Goal: Task Accomplishment & Management: Use online tool/utility

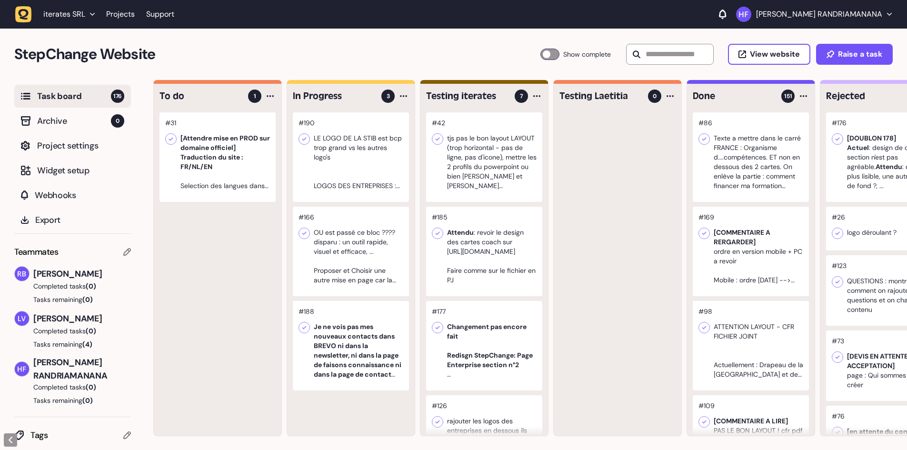
click at [377, 167] on div at bounding box center [351, 157] width 116 height 90
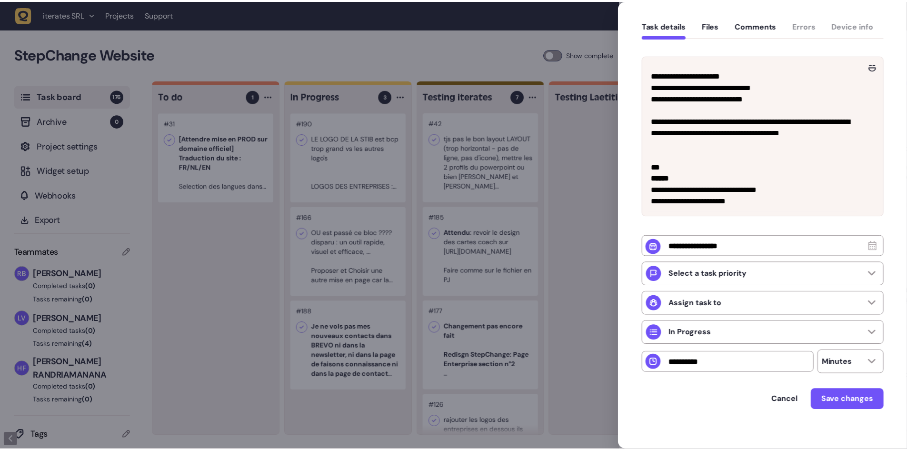
scroll to position [91, 0]
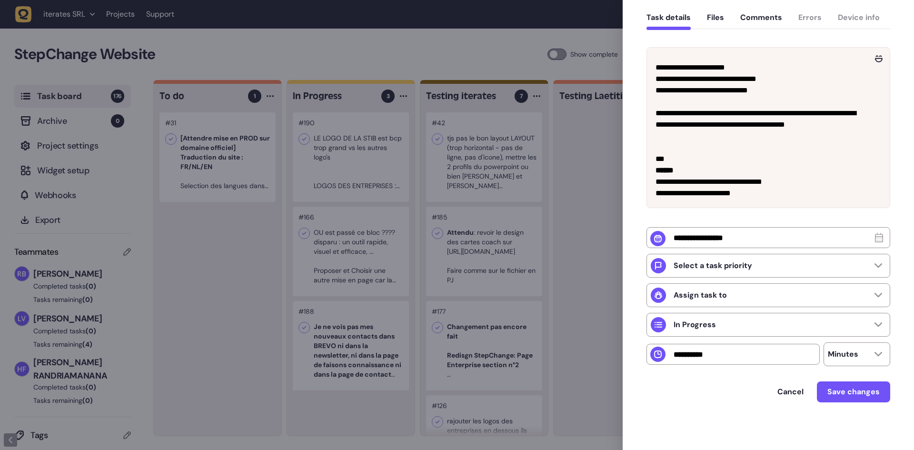
click at [573, 182] on div at bounding box center [457, 225] width 914 height 450
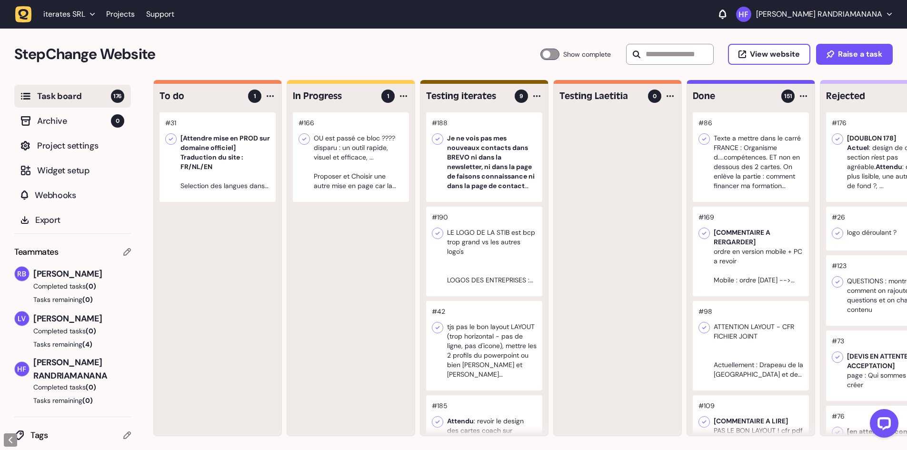
click at [513, 265] on div at bounding box center [484, 252] width 116 height 90
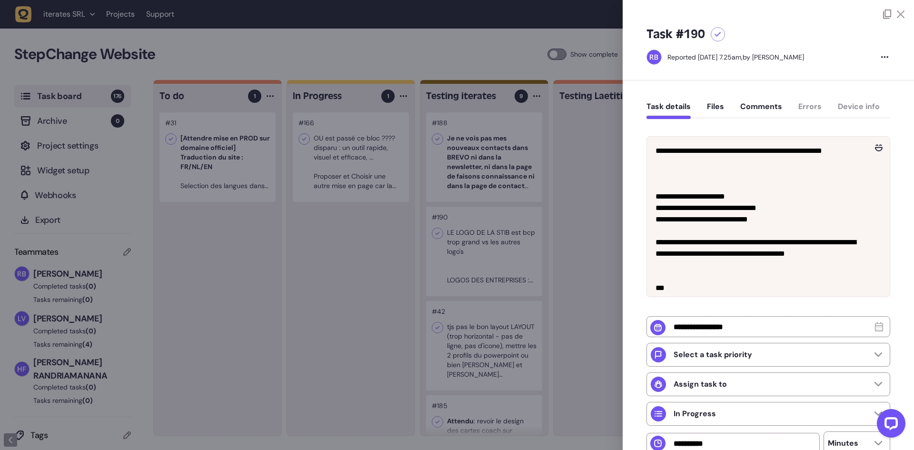
click at [589, 257] on div at bounding box center [457, 225] width 914 height 450
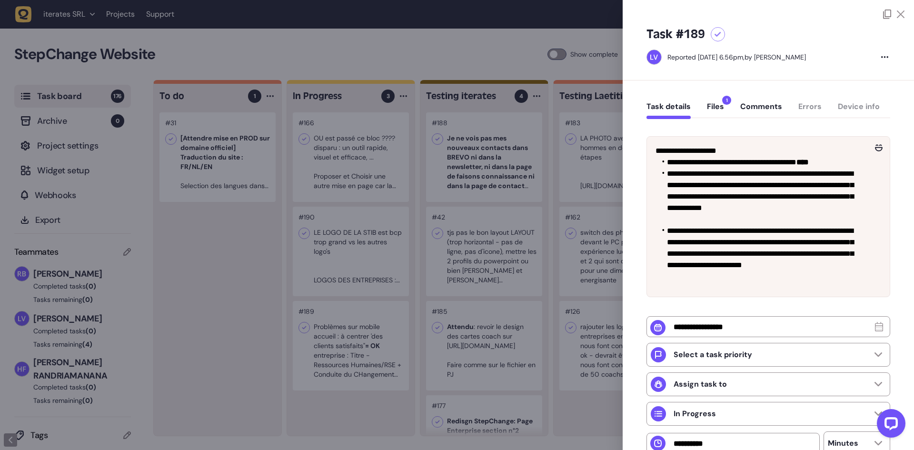
click at [402, 232] on div at bounding box center [457, 225] width 914 height 450
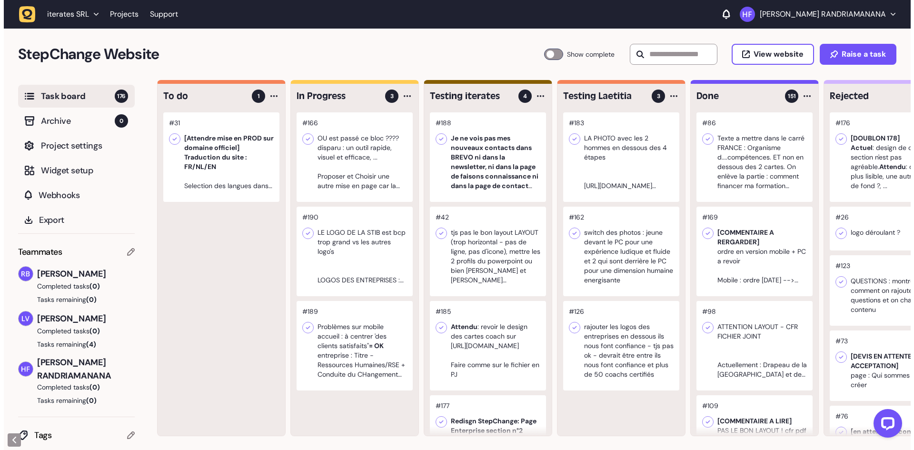
scroll to position [0, 0]
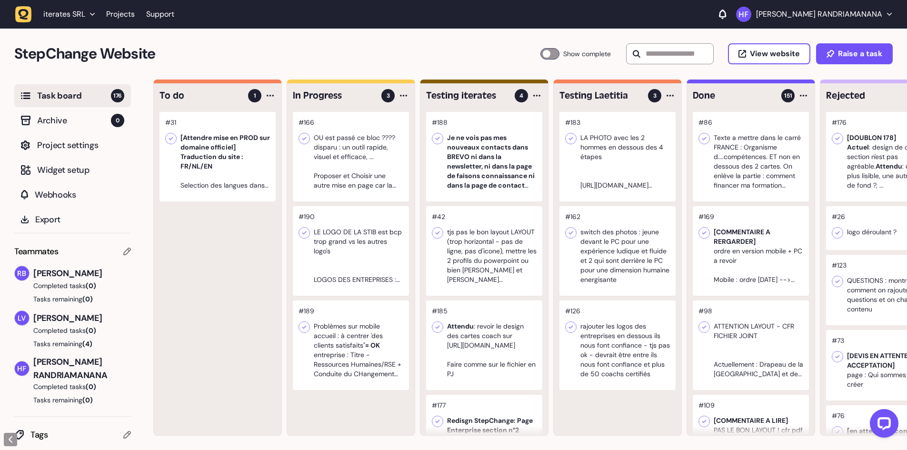
click at [380, 314] on div at bounding box center [351, 346] width 116 height 90
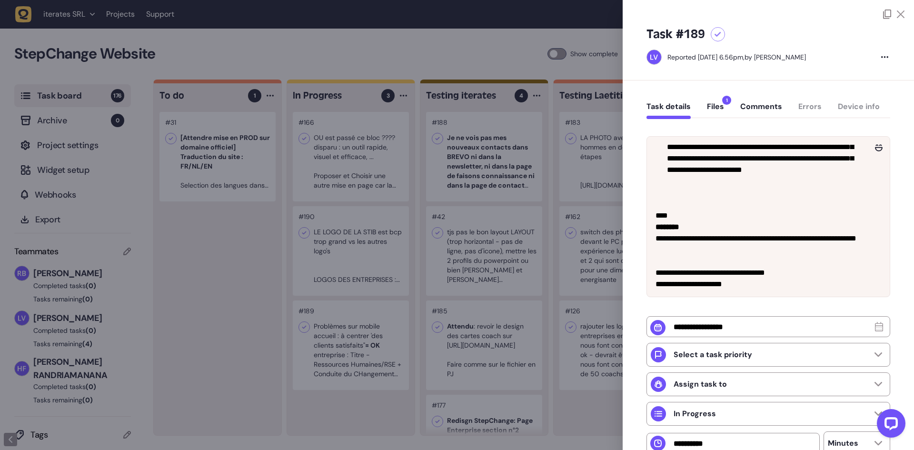
scroll to position [143, 0]
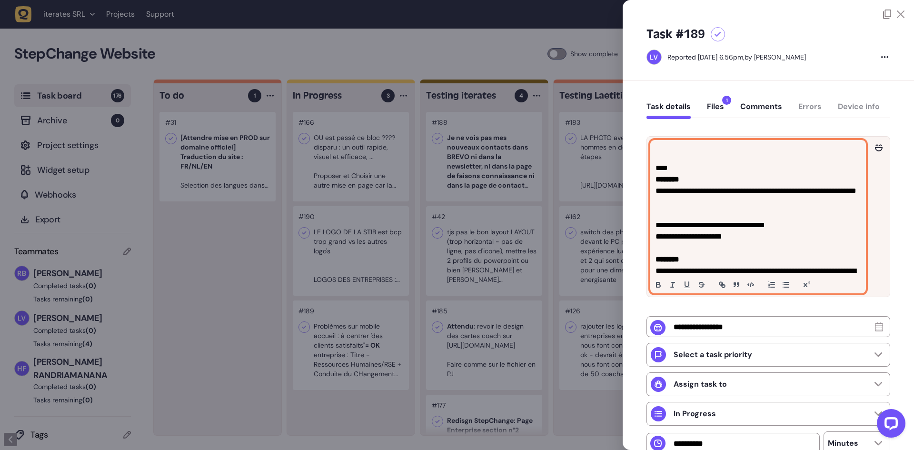
click at [722, 236] on p "**********" at bounding box center [757, 236] width 203 height 11
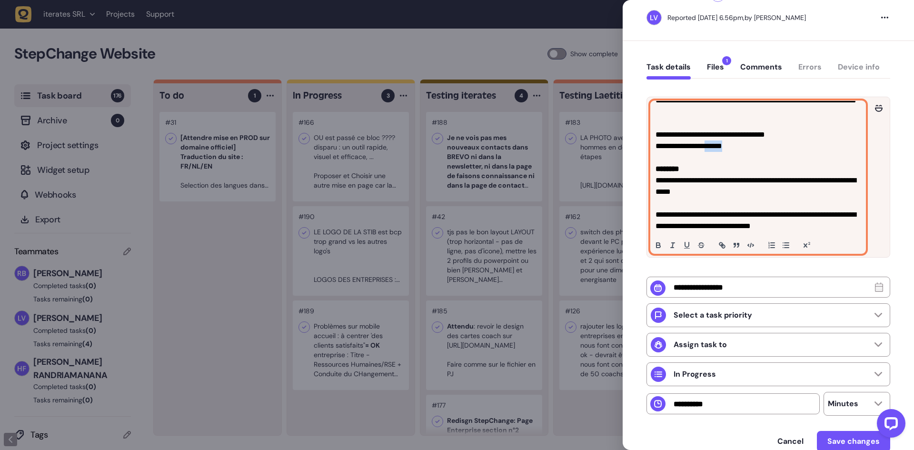
scroll to position [48, 0]
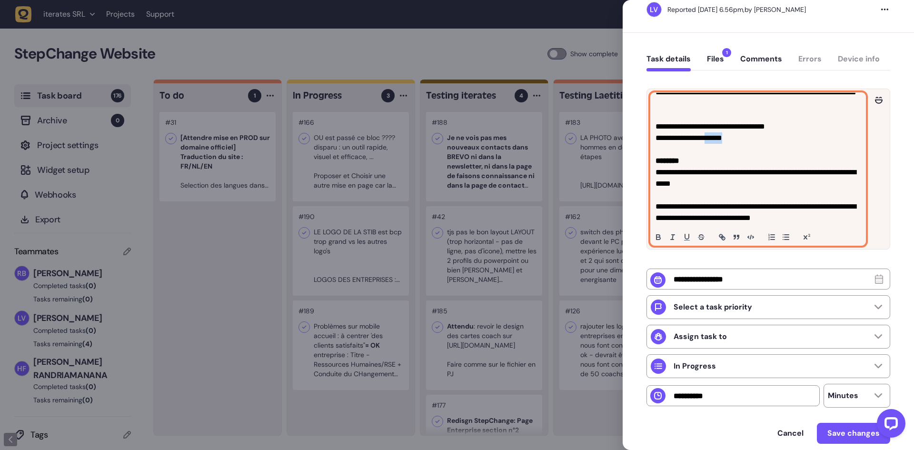
click at [718, 61] on button "Files 1" at bounding box center [715, 62] width 17 height 17
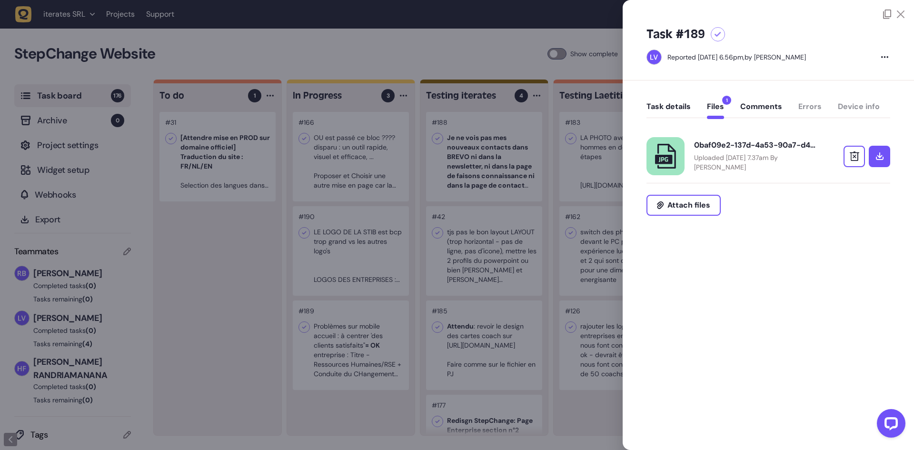
scroll to position [0, 0]
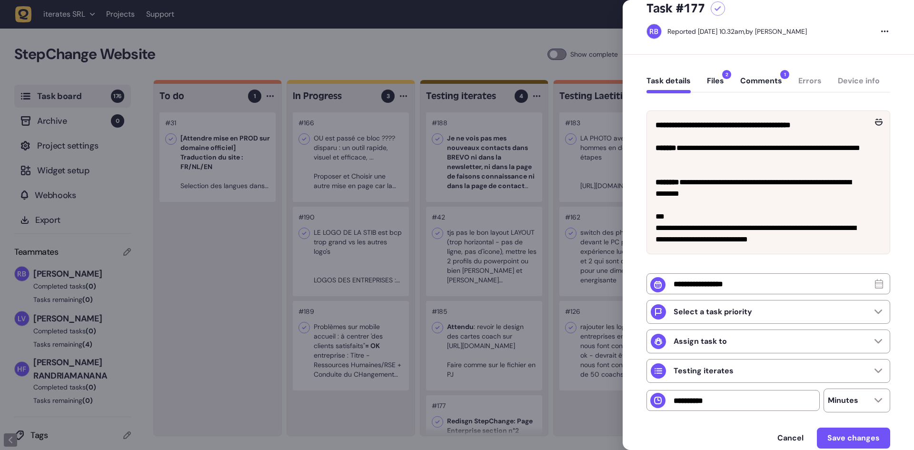
scroll to position [48, 0]
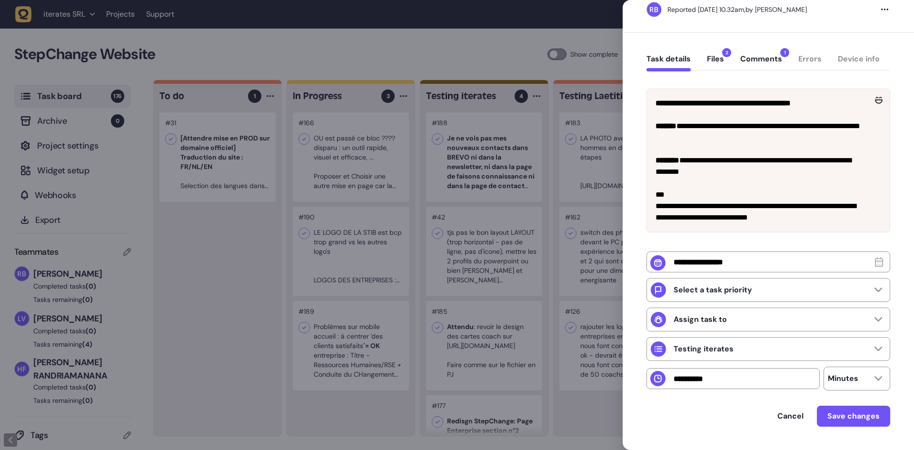
click at [716, 60] on button "Files 2" at bounding box center [715, 62] width 17 height 17
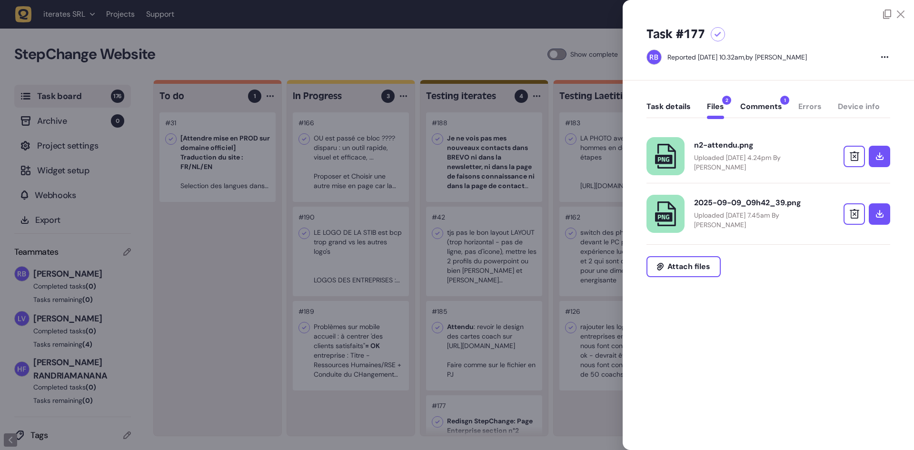
click at [786, 155] on p "Uploaded [DATE] 4.24pm By [PERSON_NAME]" at bounding box center [756, 162] width 124 height 19
click at [690, 106] on button "Task details" at bounding box center [669, 110] width 44 height 17
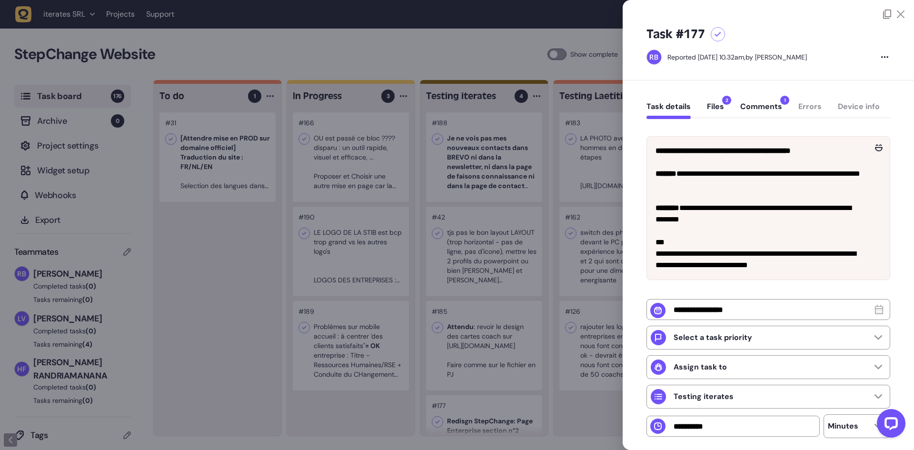
click at [846, 109] on div "Task details Files 2 Comments 1 Errors Device info" at bounding box center [769, 109] width 244 height 28
click at [848, 106] on div "Task details Files 2 Comments 1 Errors Device info" at bounding box center [769, 109] width 244 height 28
click at [771, 107] on button "Comments 1" at bounding box center [762, 110] width 42 height 17
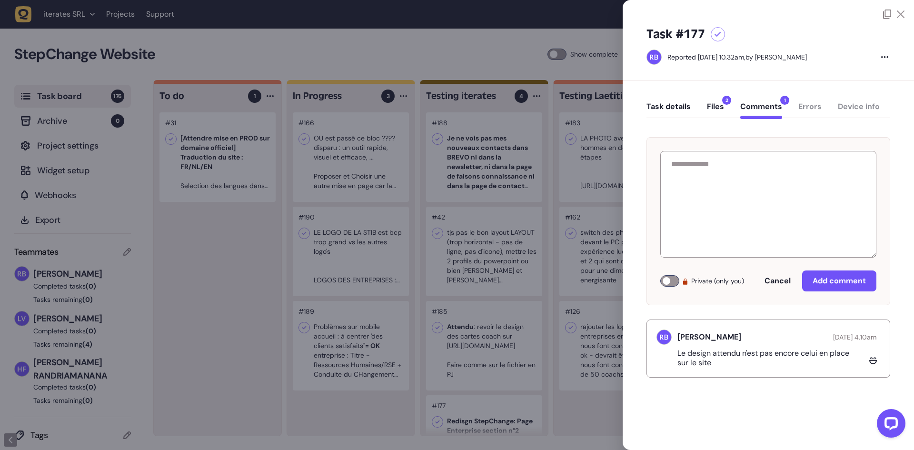
click at [814, 106] on div "Task details Files 2 Comments 1 Errors Device info" at bounding box center [769, 109] width 244 height 28
click at [852, 105] on div "Task details Files 2 Comments 1 Errors Device info" at bounding box center [769, 109] width 244 height 28
click at [717, 106] on button "Files 2" at bounding box center [715, 110] width 17 height 17
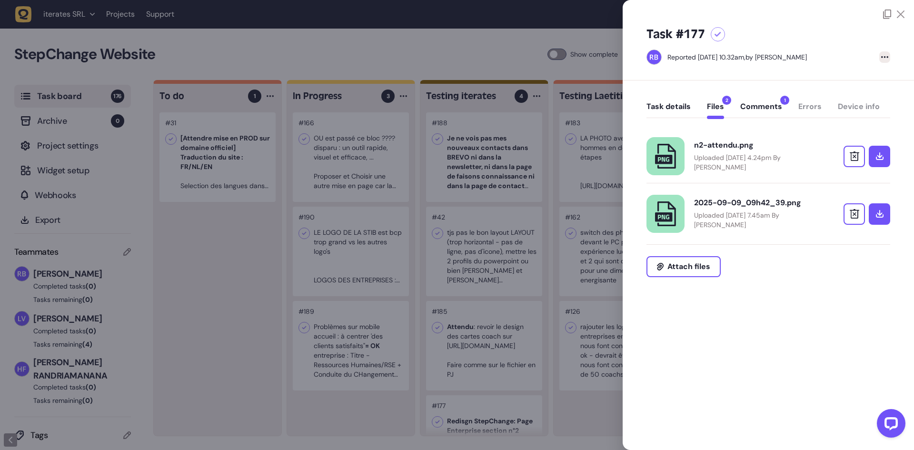
click at [884, 56] on icon at bounding box center [885, 57] width 7 height 2
click at [666, 107] on button "Task details" at bounding box center [669, 110] width 44 height 17
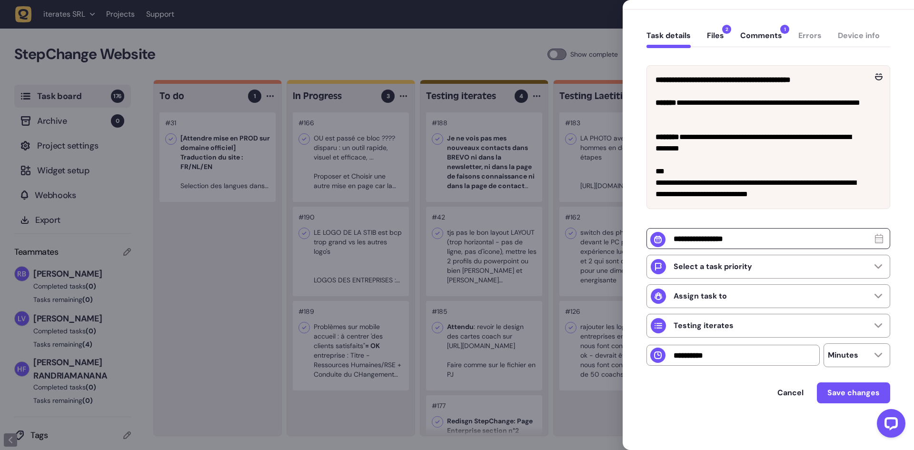
scroll to position [74, 0]
click at [722, 39] on button "Files 2" at bounding box center [715, 38] width 17 height 17
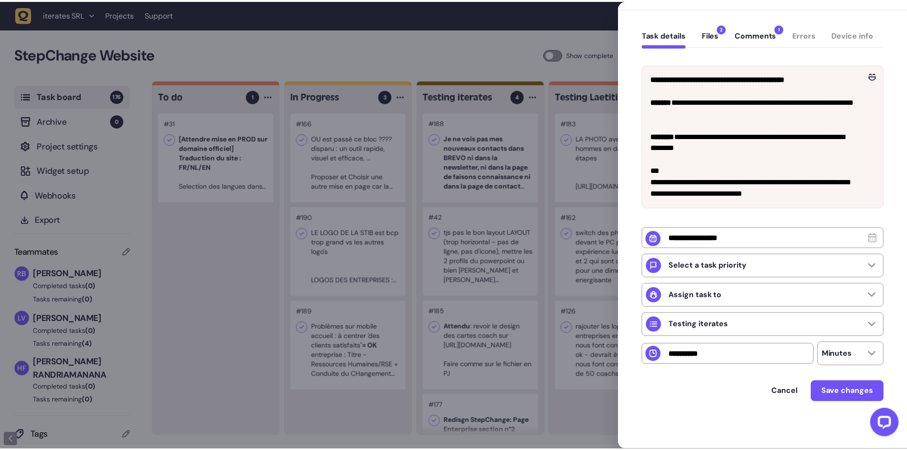
scroll to position [0, 0]
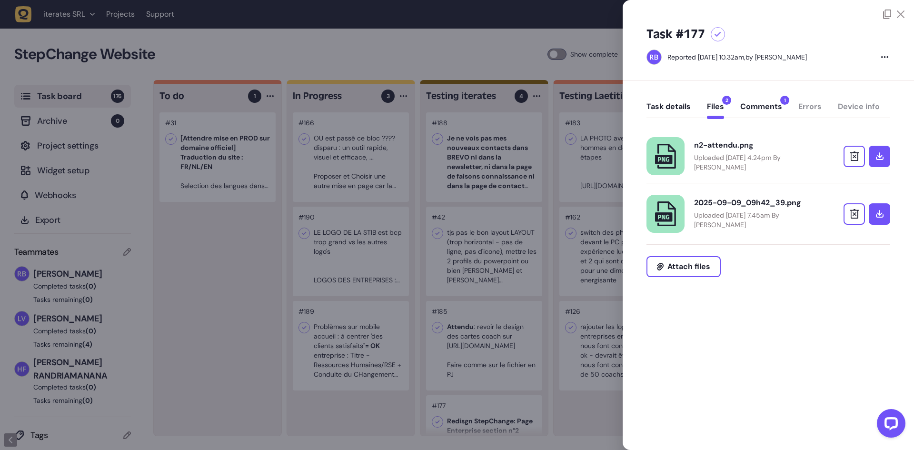
click at [768, 104] on button "Comments 1" at bounding box center [762, 110] width 42 height 17
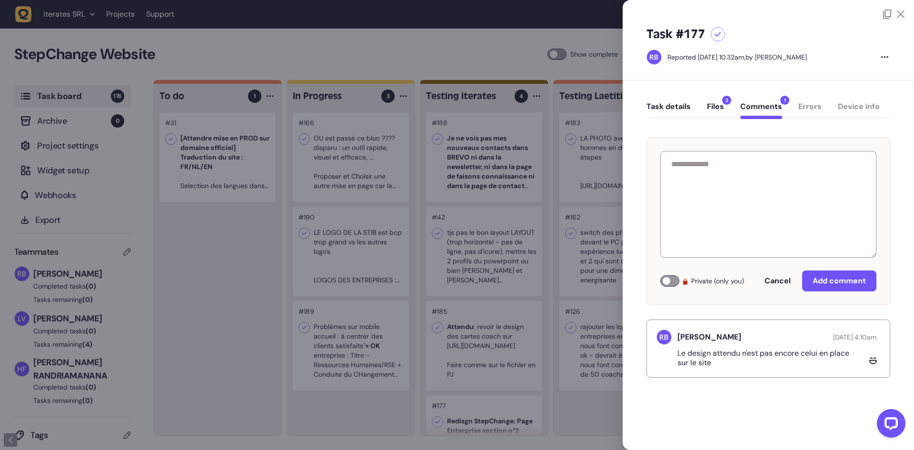
click at [723, 106] on button "Files 2" at bounding box center [715, 110] width 17 height 17
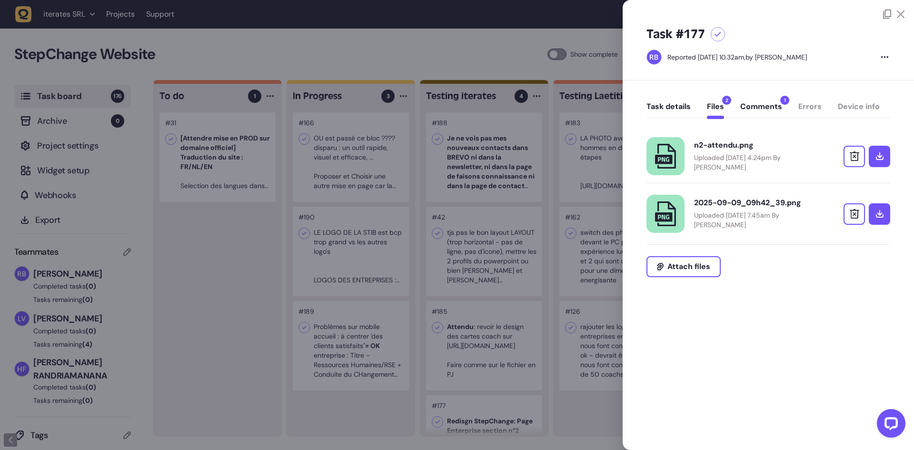
click at [683, 98] on div "Task details Files 2 Comments 1 Errors Device info" at bounding box center [769, 109] width 244 height 28
click at [681, 108] on button "Task details" at bounding box center [669, 110] width 44 height 17
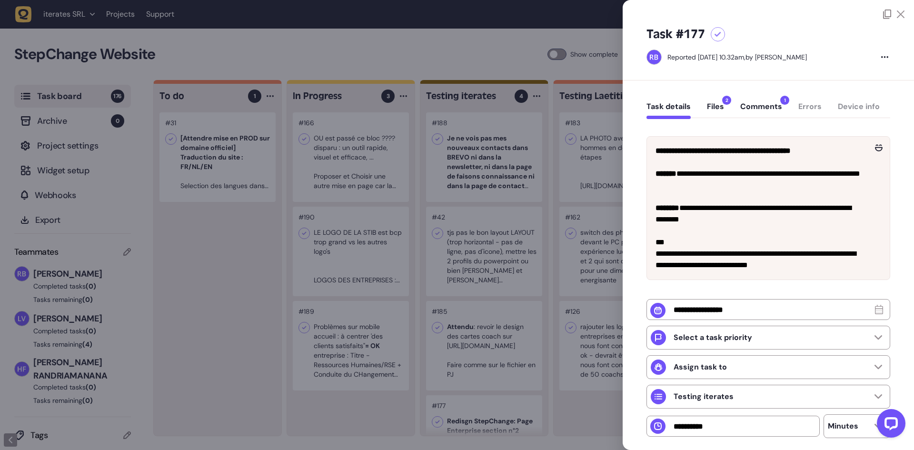
click at [715, 109] on button "Files 2" at bounding box center [715, 110] width 17 height 17
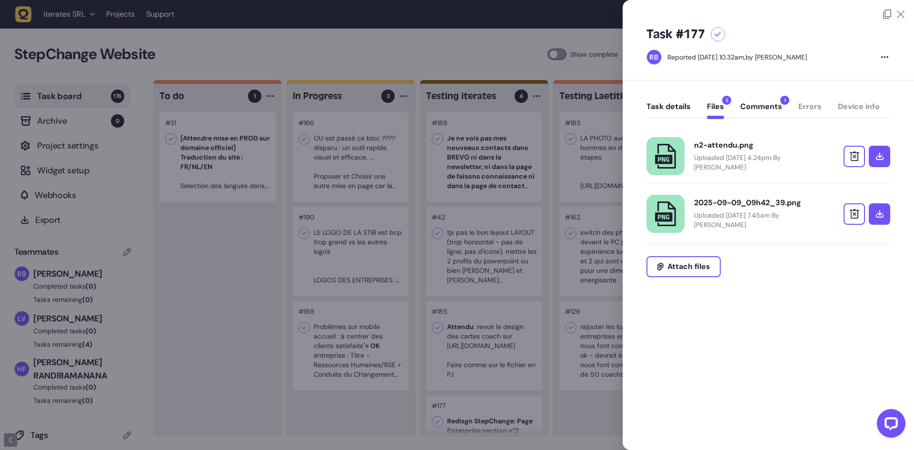
click at [758, 210] on link "2025-09-09_09h42_39.png Uploaded September 09, 2025 at 7.45am By Rodolphe Balay" at bounding box center [756, 213] width 124 height 31
click at [394, 211] on div at bounding box center [457, 225] width 914 height 450
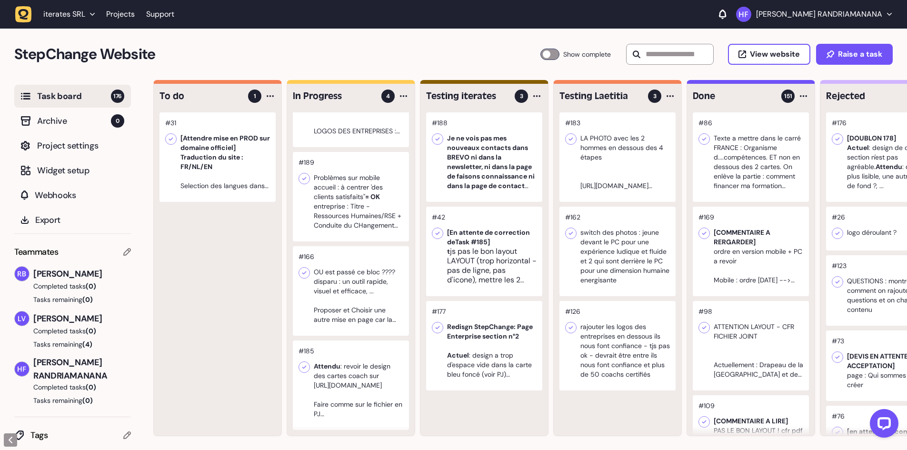
scroll to position [62, 0]
click at [374, 347] on div at bounding box center [351, 386] width 116 height 90
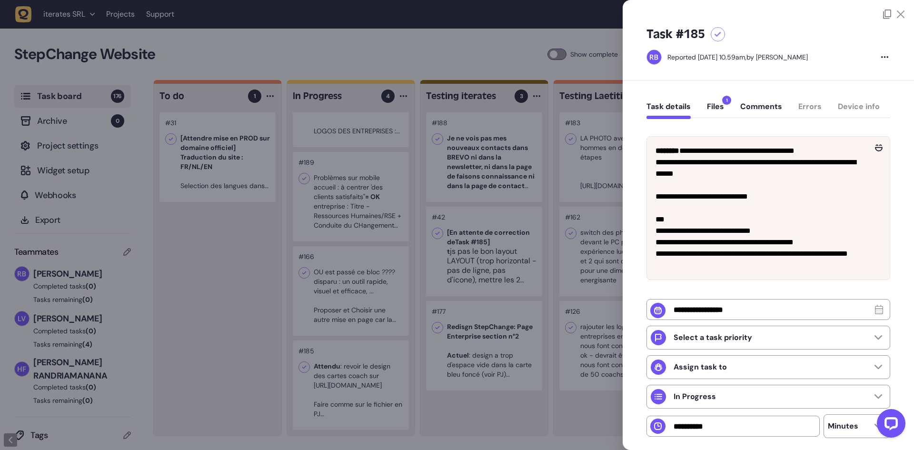
click at [486, 401] on div at bounding box center [457, 225] width 914 height 450
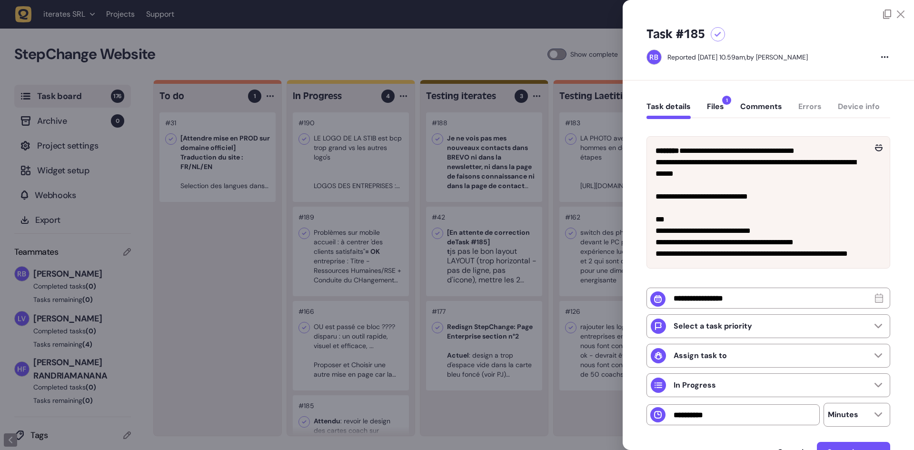
click at [722, 112] on button "Files 1" at bounding box center [715, 110] width 17 height 17
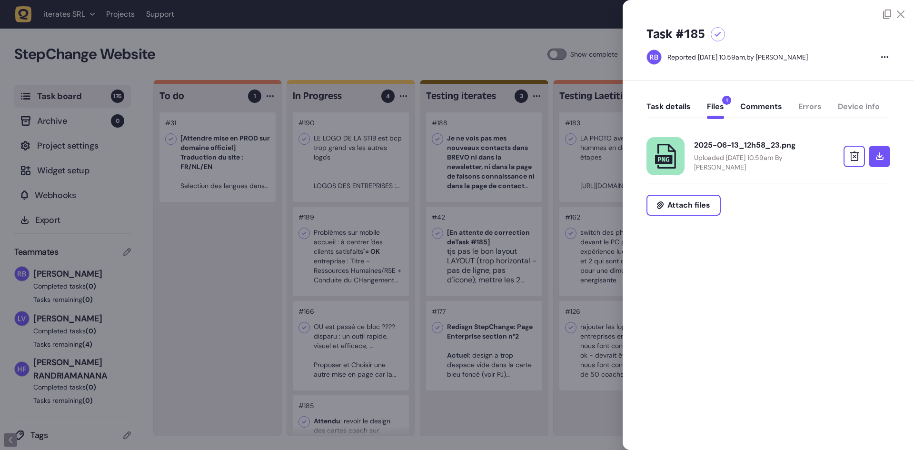
click at [727, 149] on div "2025-06-13_12h58_23.png" at bounding box center [756, 146] width 124 height 10
click at [750, 154] on p "Uploaded June 13, 2025 at 10.59am By Rodolphe Balay" at bounding box center [756, 162] width 124 height 19
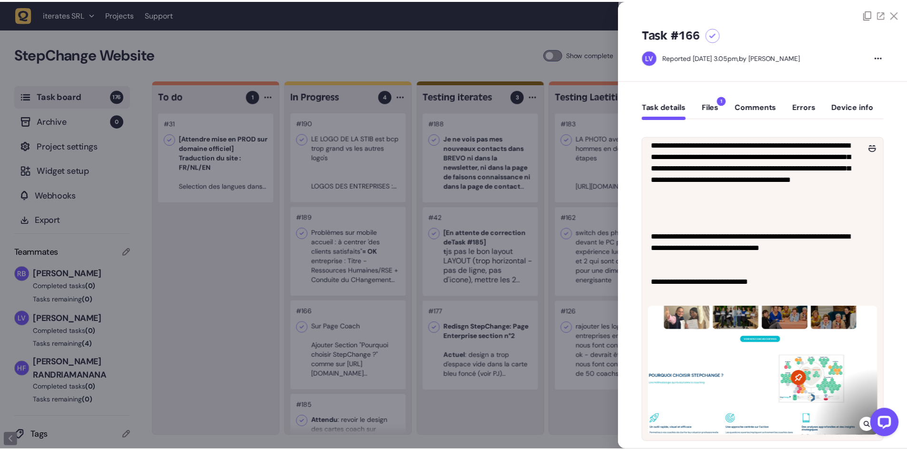
scroll to position [48, 0]
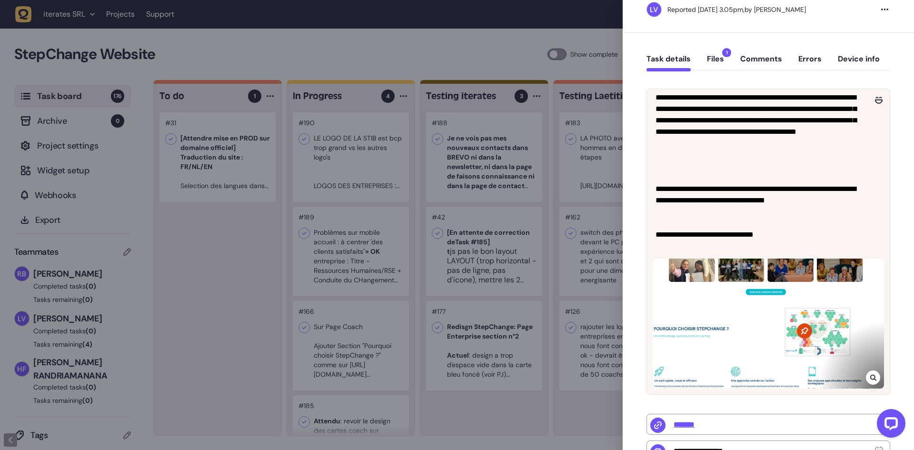
drag, startPoint x: 458, startPoint y: 408, endPoint x: 453, endPoint y: 404, distance: 6.1
click at [458, 408] on div at bounding box center [457, 225] width 914 height 450
